Goal: Task Accomplishment & Management: Complete application form

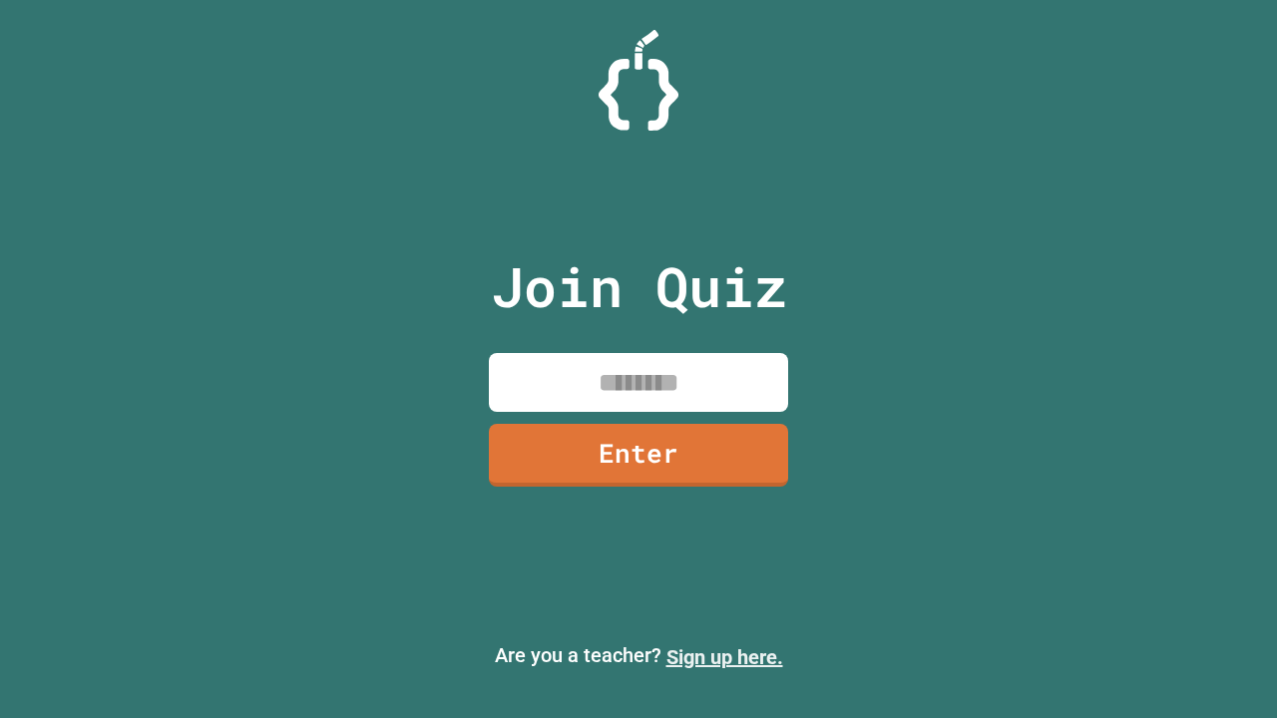
click at [724, 657] on link "Sign up here." at bounding box center [724, 657] width 117 height 24
